Goal: Transaction & Acquisition: Purchase product/service

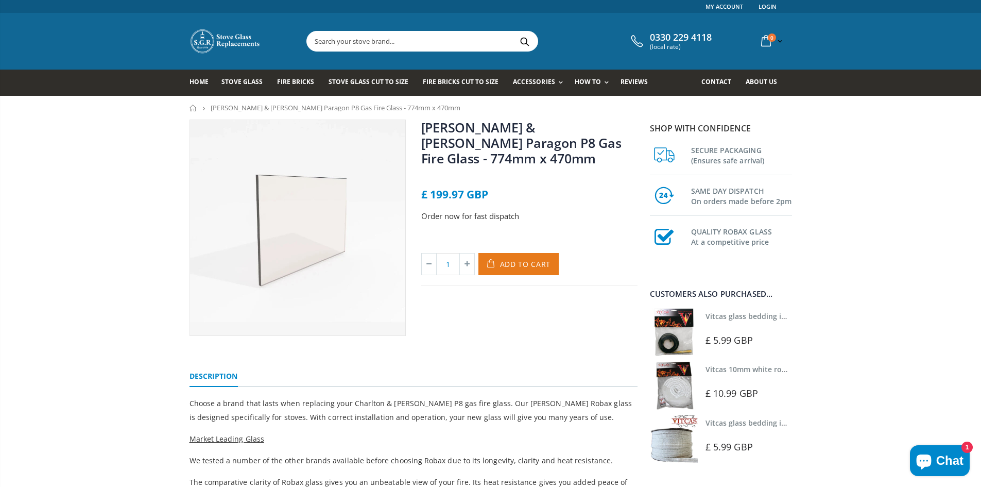
click at [504, 259] on span "Add to Cart" at bounding box center [525, 264] width 51 height 10
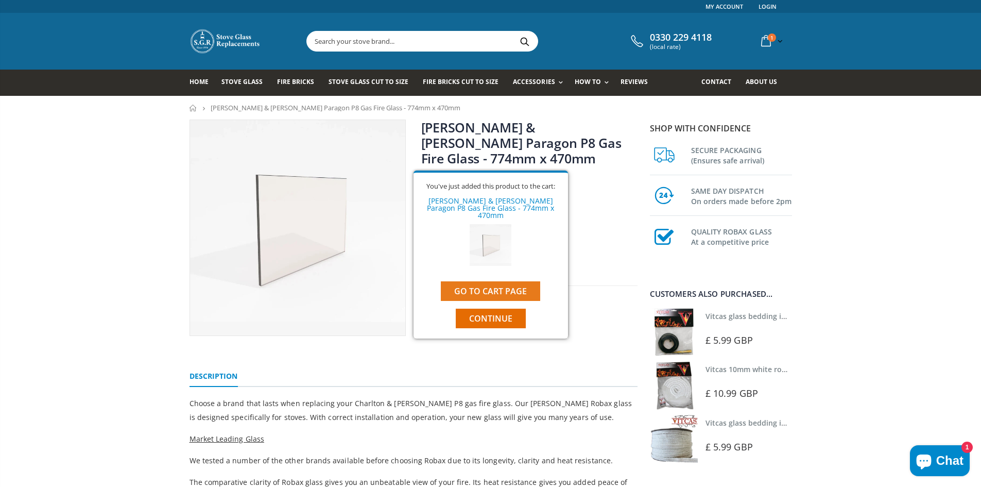
click at [488, 281] on link "Go to cart page" at bounding box center [490, 291] width 99 height 20
